Goal: Task Accomplishment & Management: Complete application form

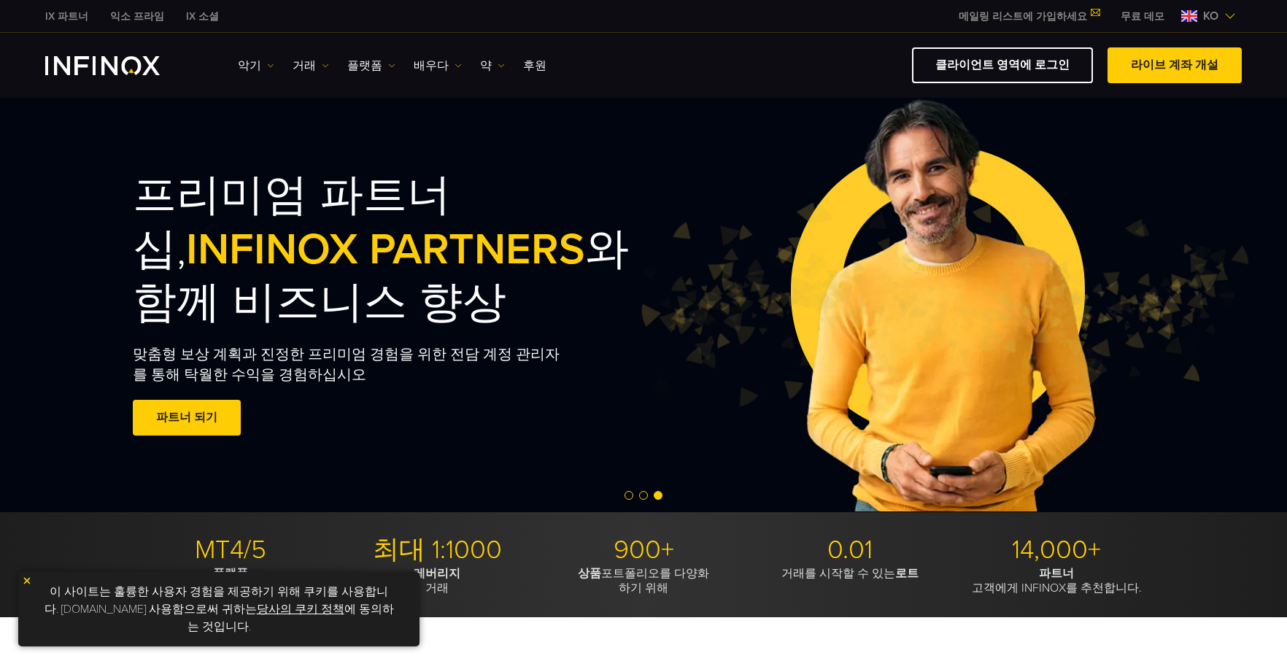
click at [735, 36] on div "IX Social 악기 Instruments Product Information 거래 Account funding" at bounding box center [643, 65] width 1287 height 65
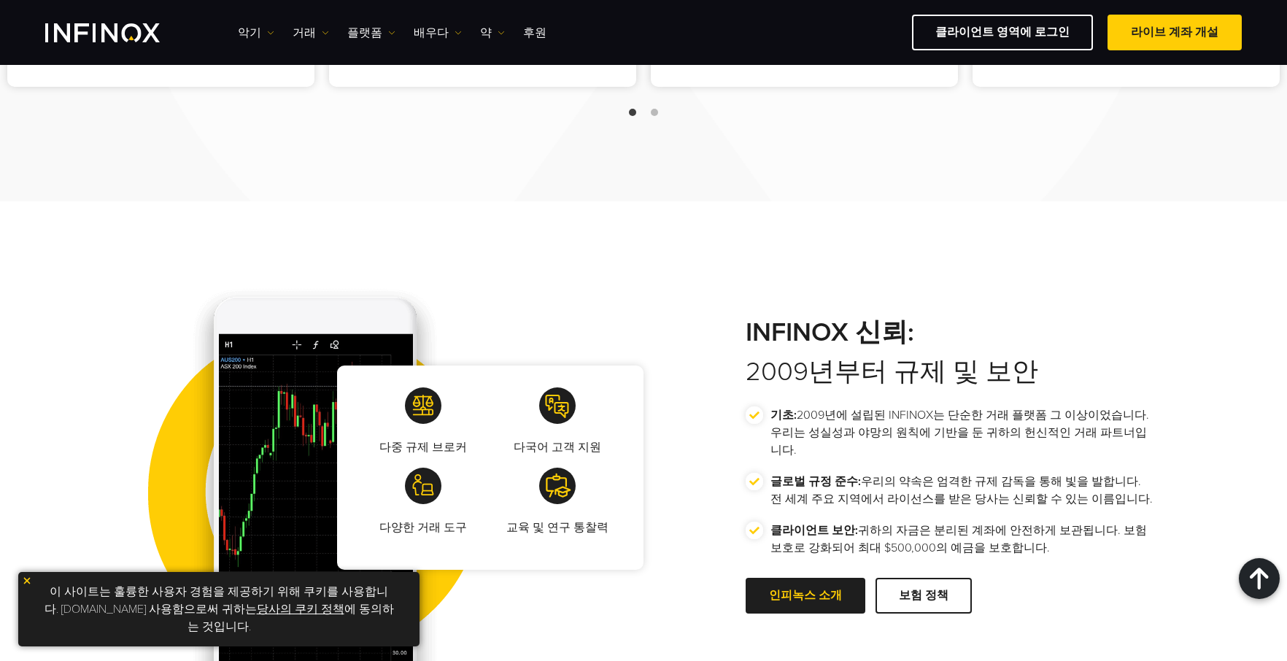
scroll to position [2299, 0]
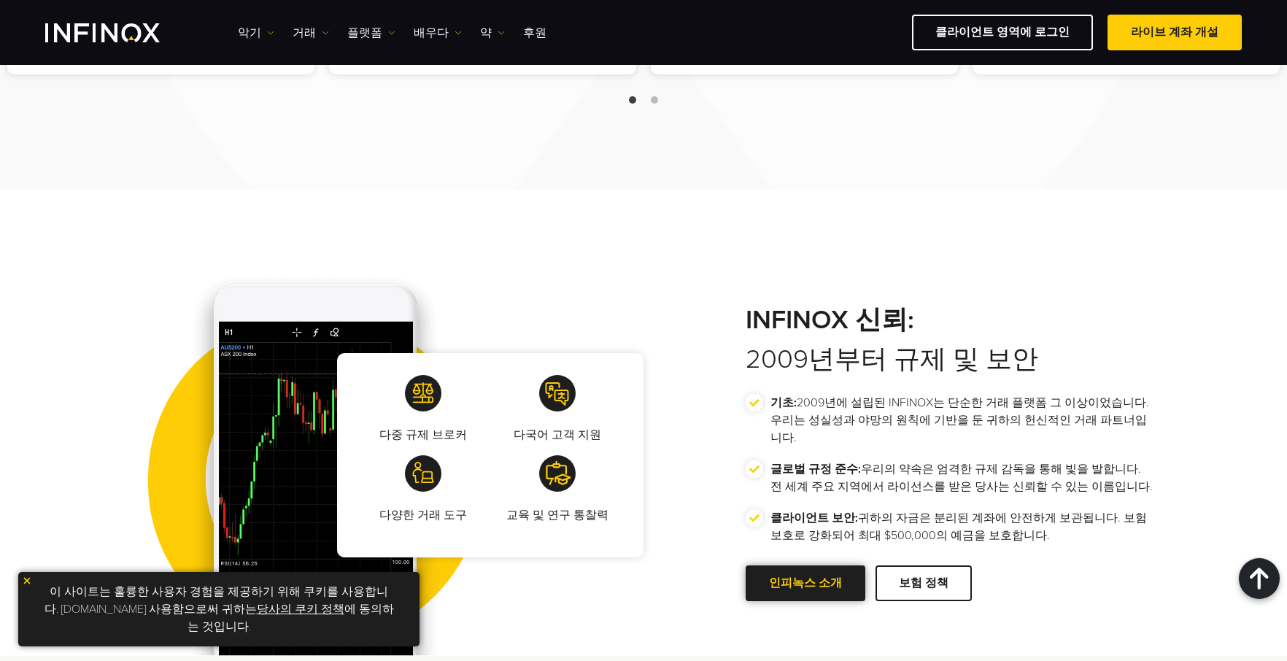
click at [826, 566] on link "인피녹스 소개" at bounding box center [806, 584] width 120 height 36
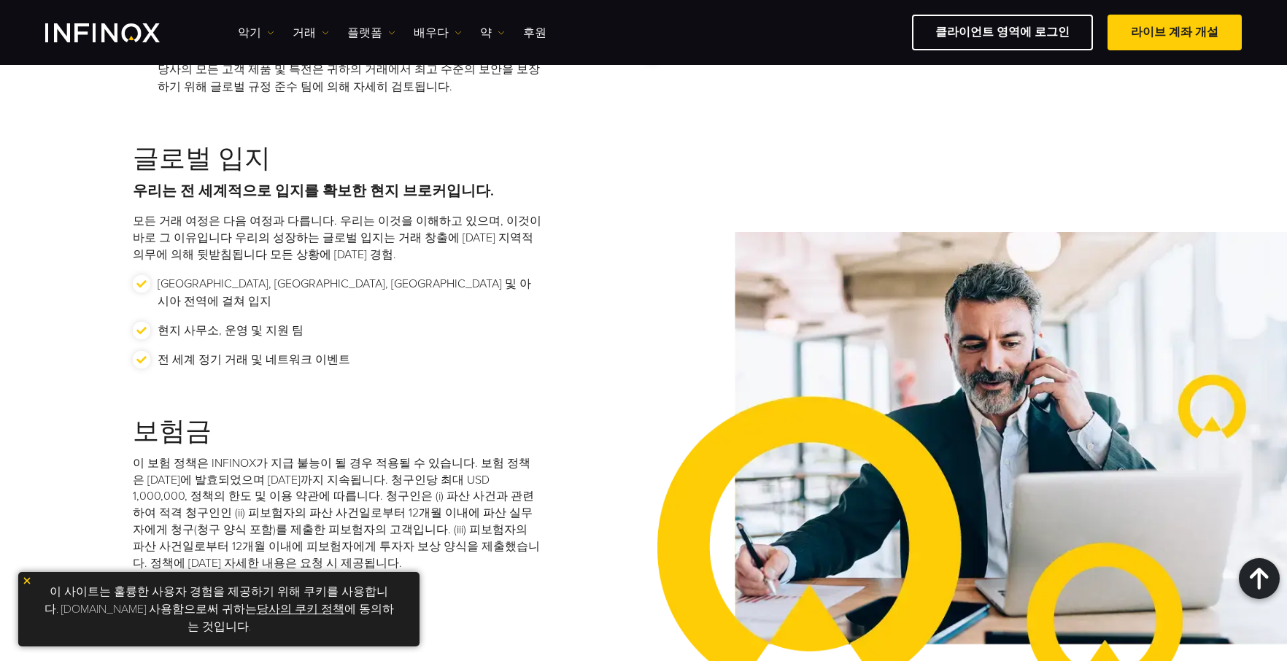
scroll to position [1851, 0]
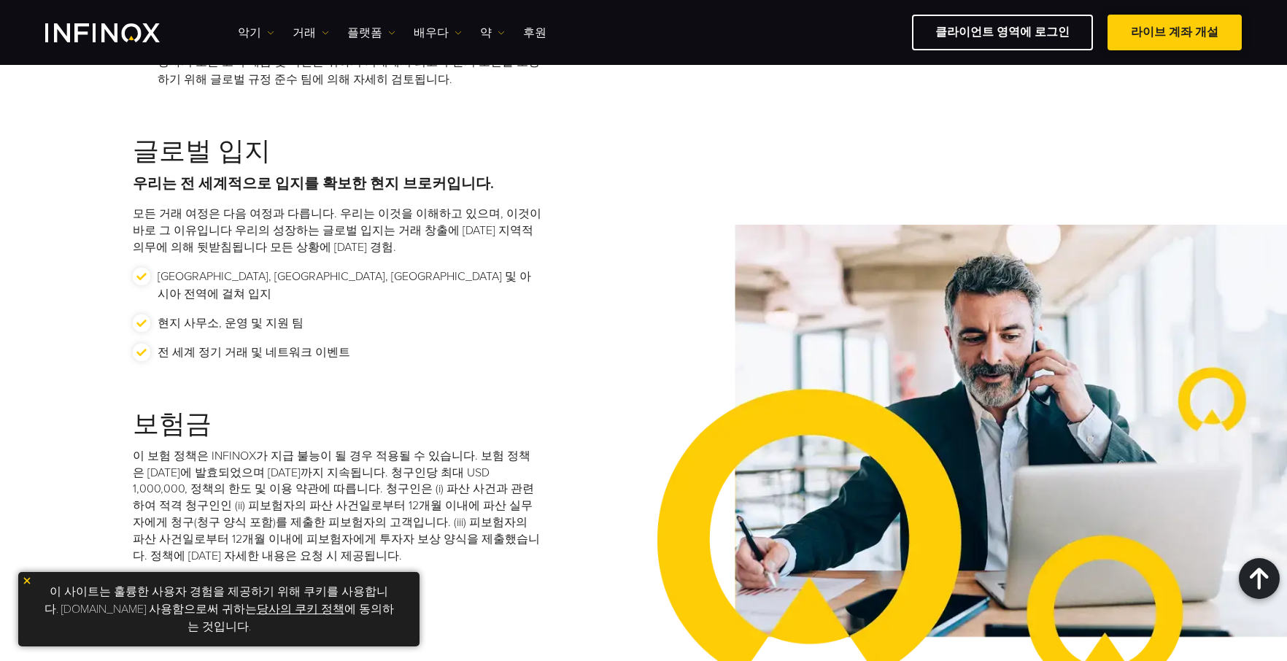
click at [1188, 28] on font "라이브 계좌 개설" at bounding box center [1175, 32] width 88 height 15
